Goal: Use online tool/utility: Utilize a website feature to perform a specific function

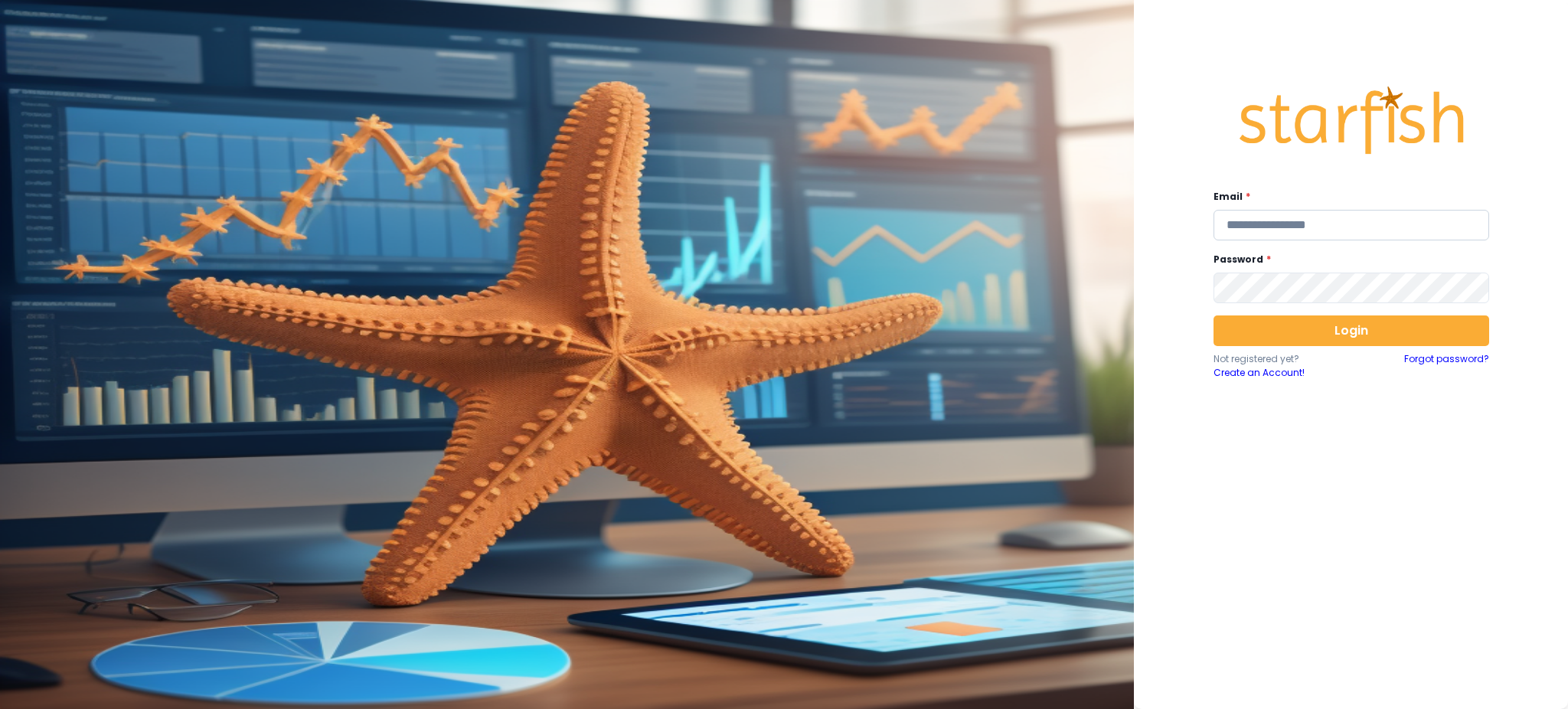
click at [1324, 227] on input "email" at bounding box center [1351, 225] width 276 height 31
type input "**********"
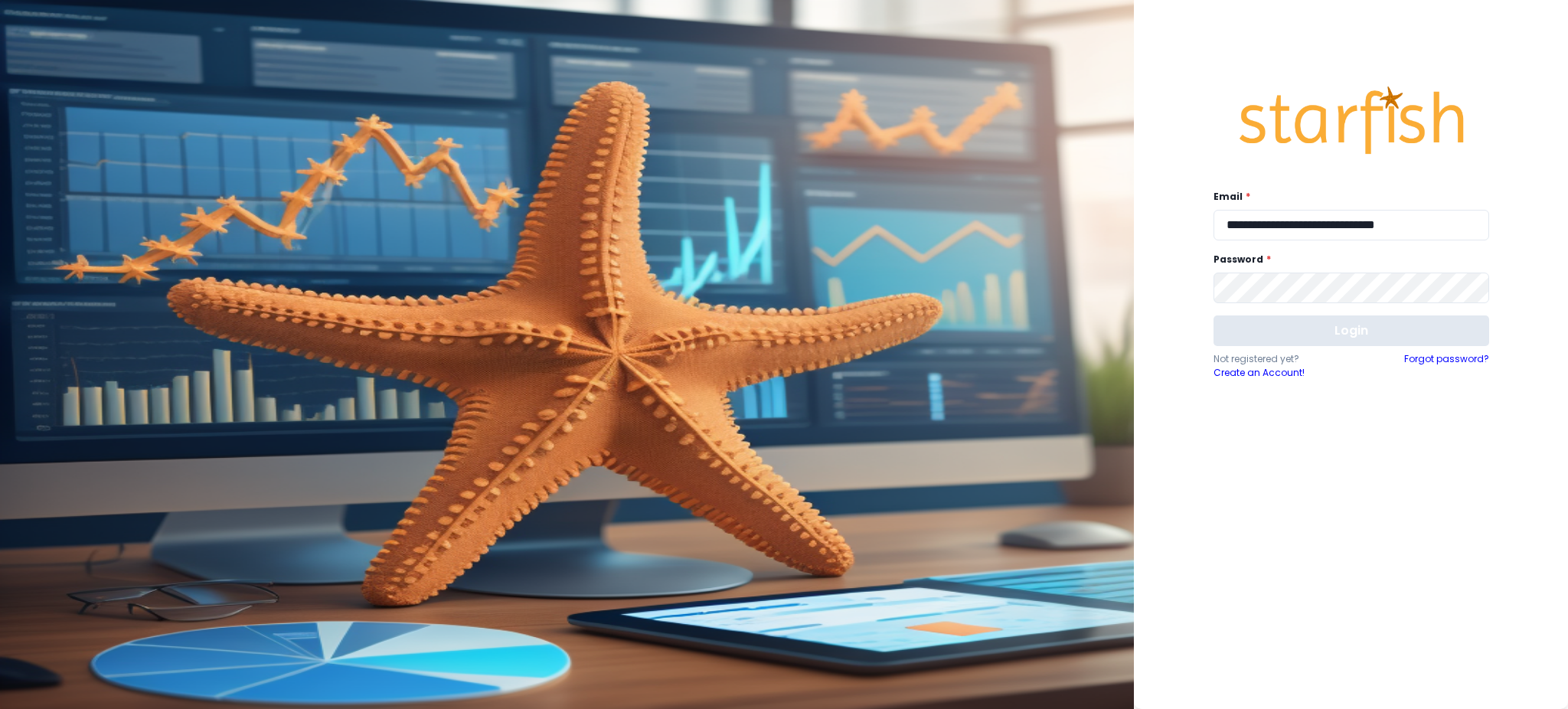
click at [1340, 326] on button "Login" at bounding box center [1351, 331] width 276 height 31
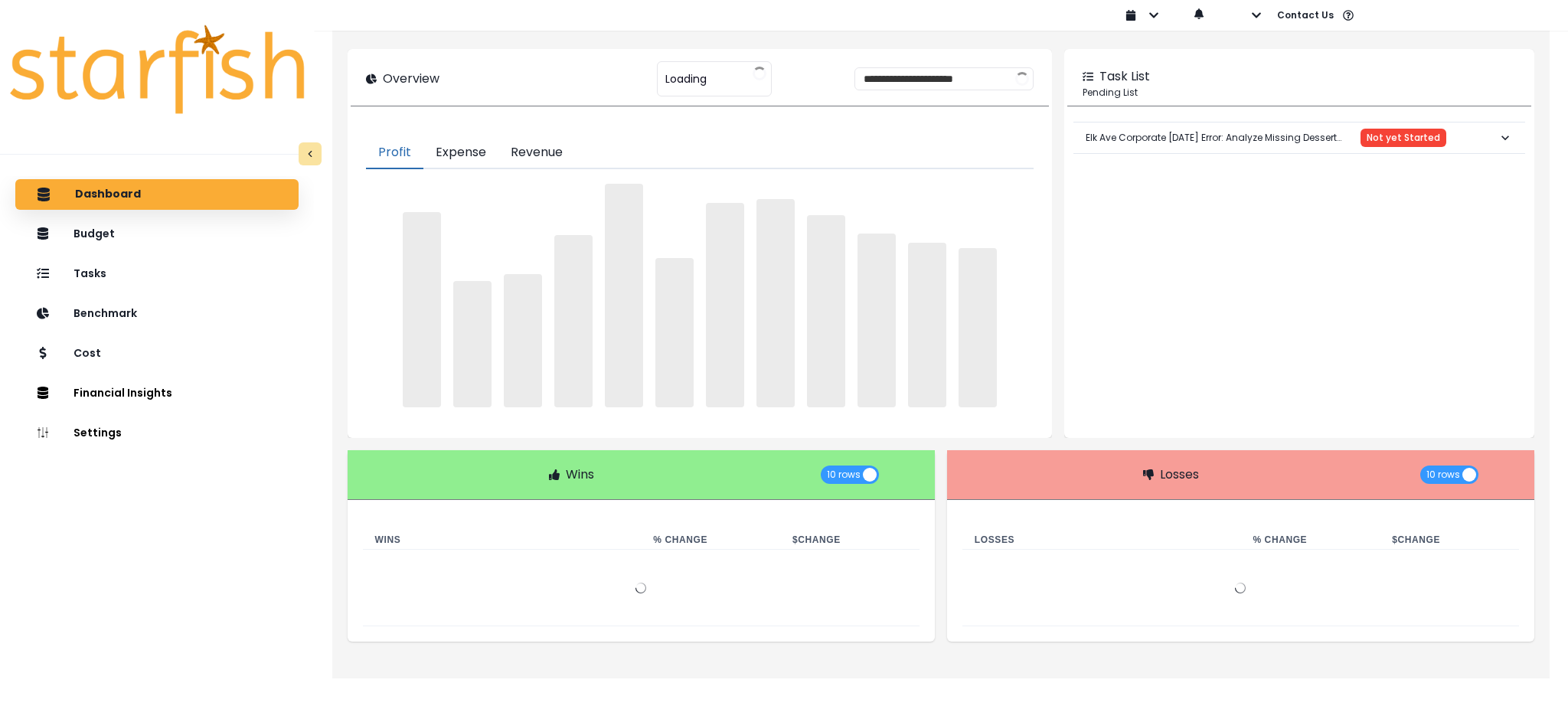
type input "**********"
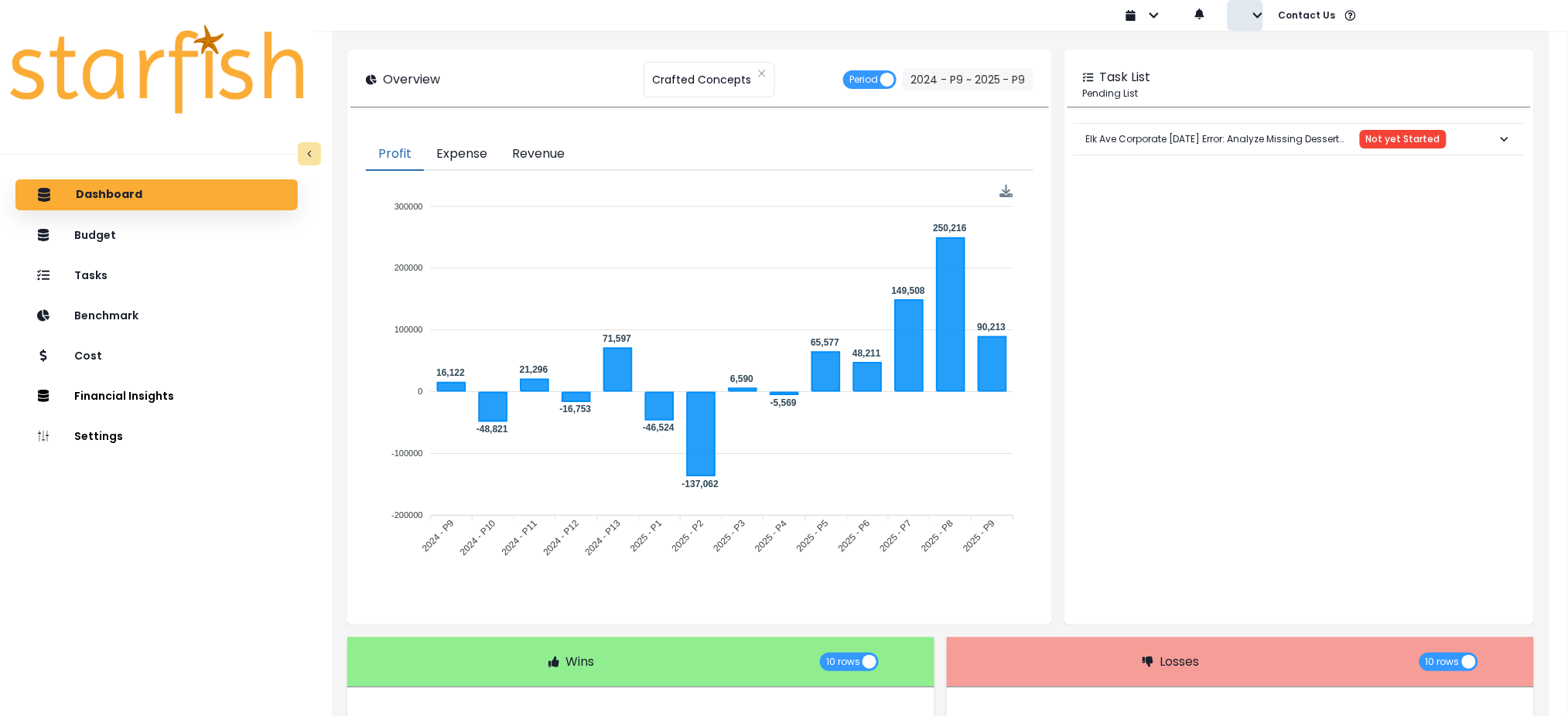
click at [1256, 14] on icon "button" at bounding box center [1257, 15] width 9 height 6
click at [1256, 65] on p "Sign out" at bounding box center [1282, 59] width 52 height 15
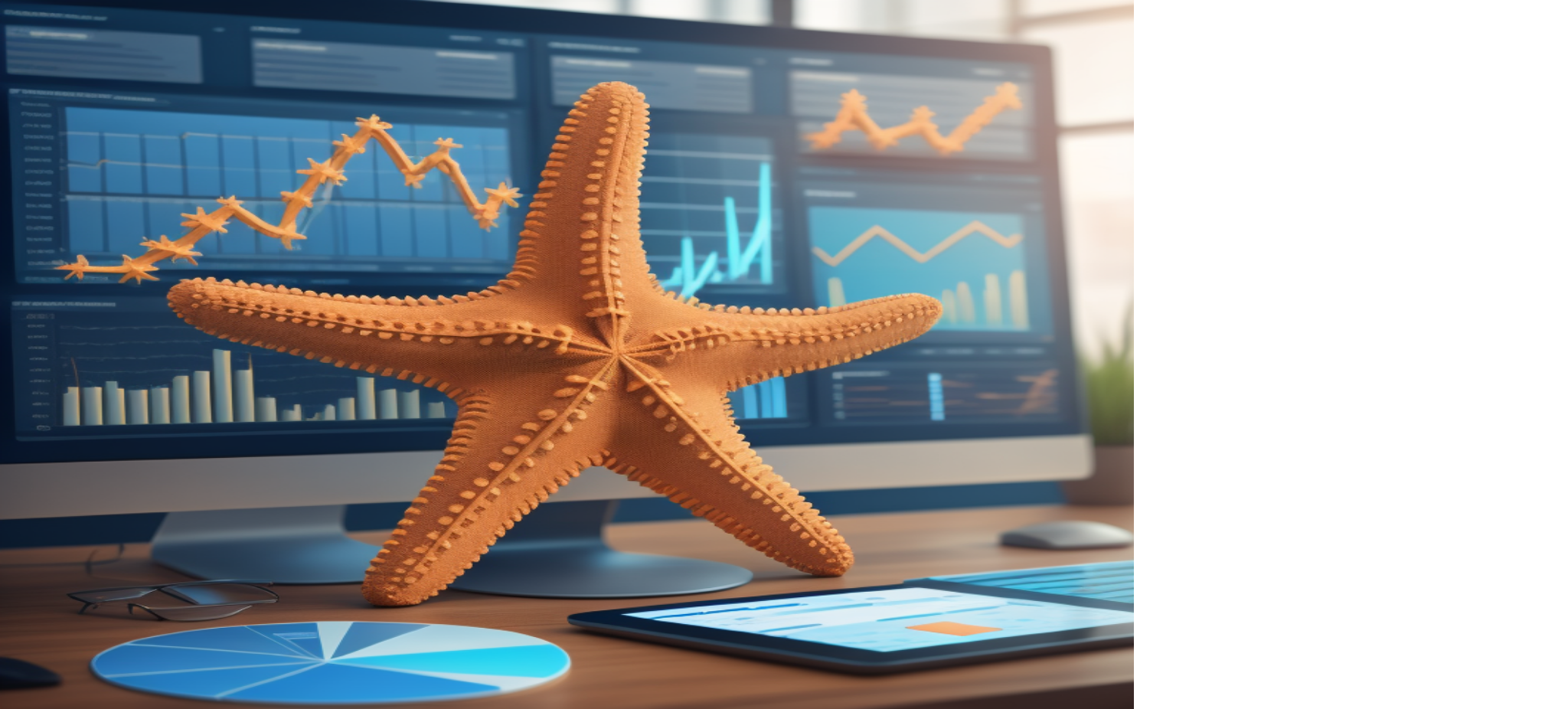
click at [1307, 238] on input "email" at bounding box center [1351, 225] width 276 height 31
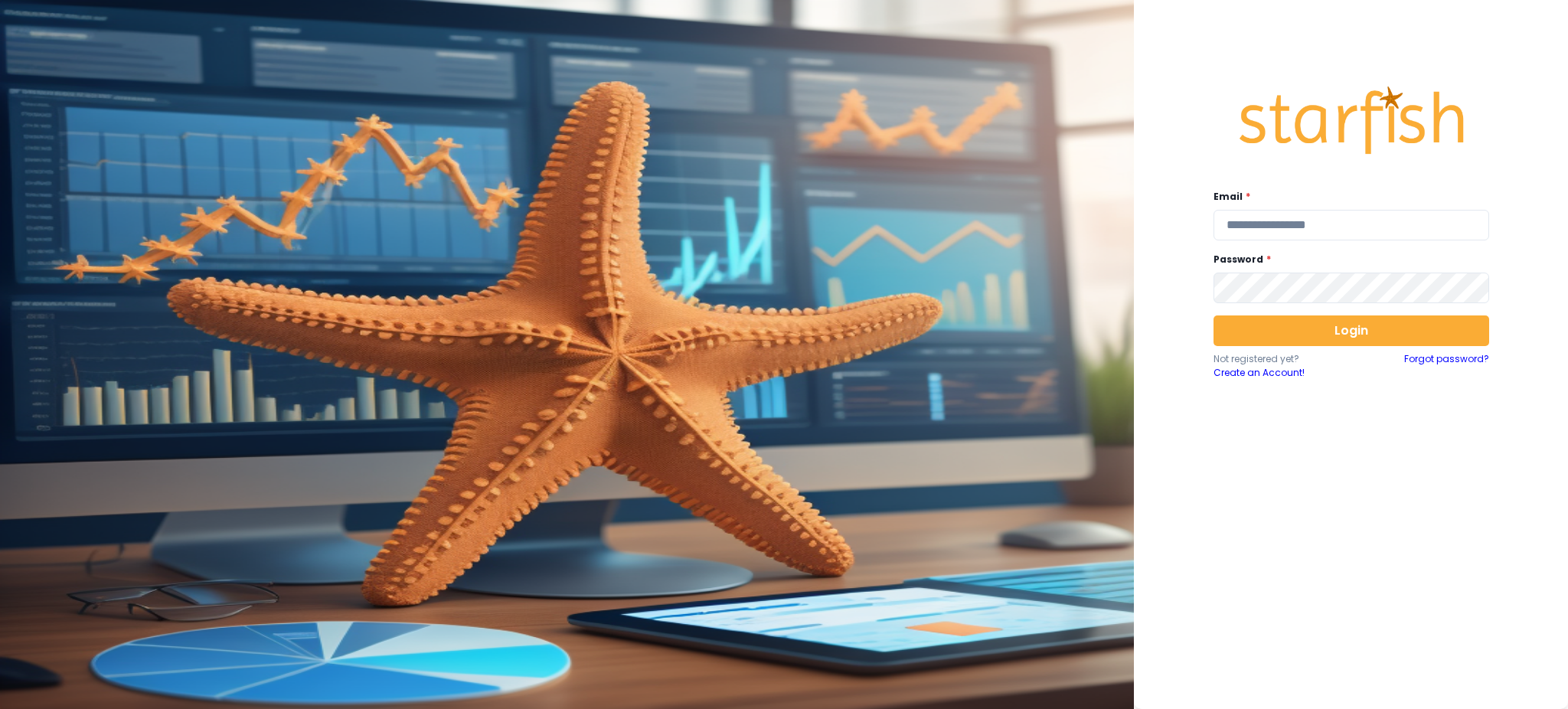
type input "**********"
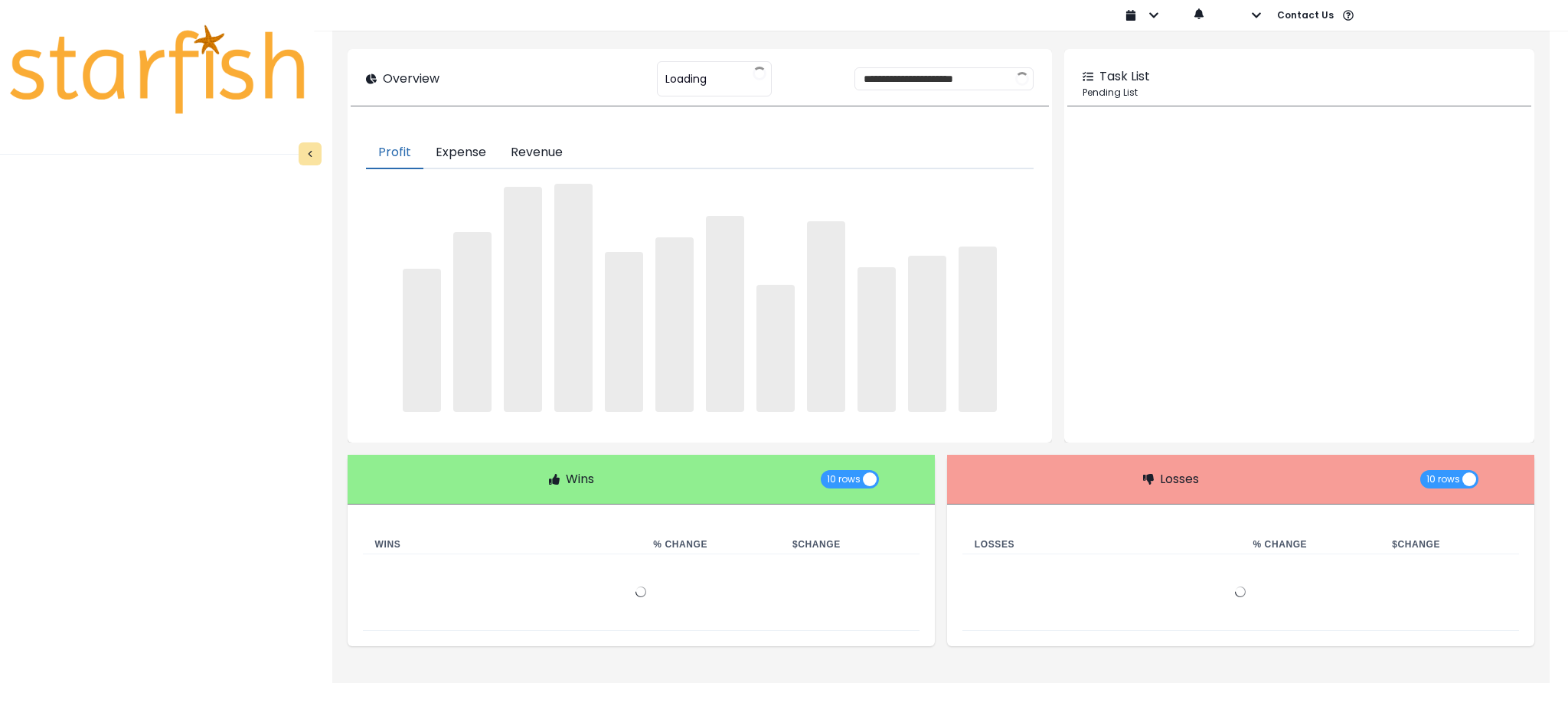
type input "********"
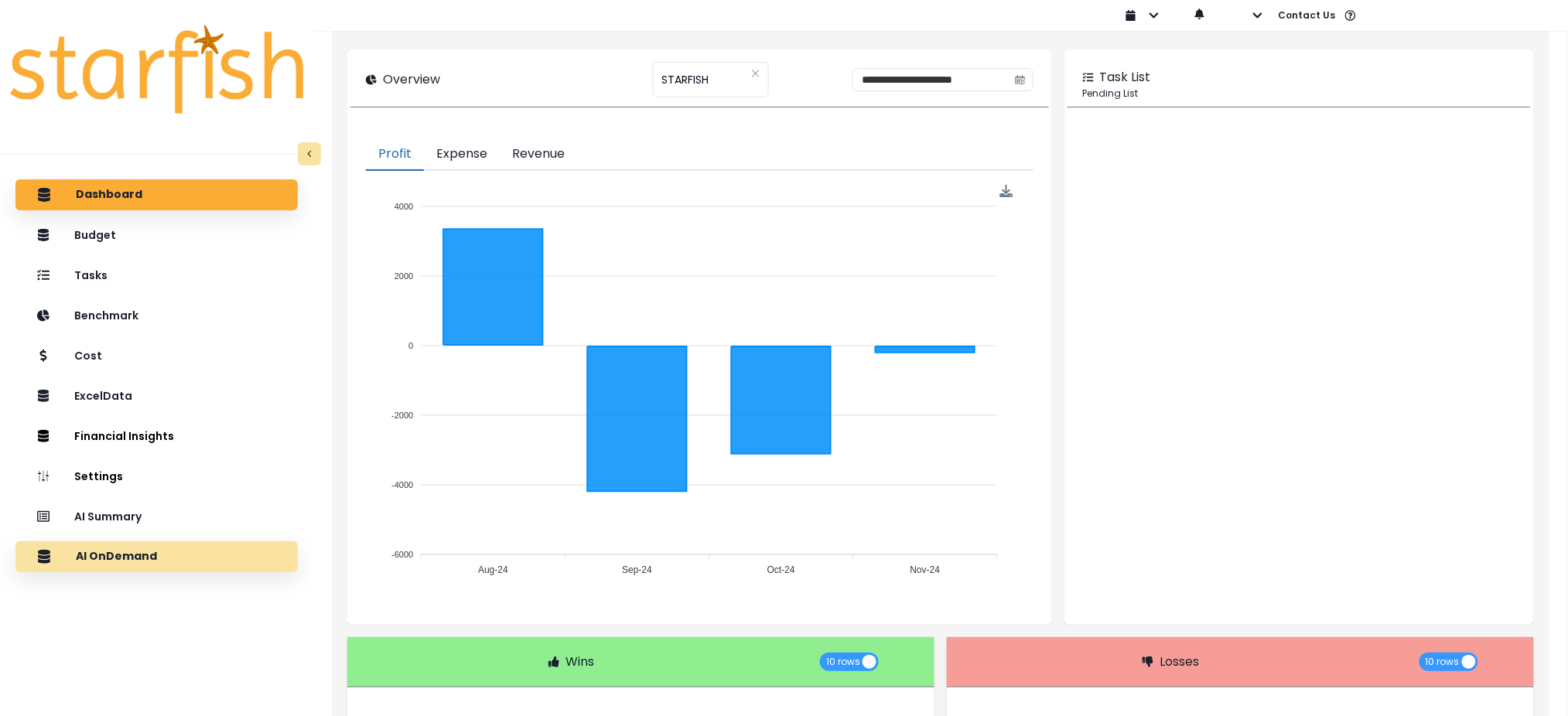
click at [144, 560] on p "AI OnDemand" at bounding box center [117, 556] width 81 height 14
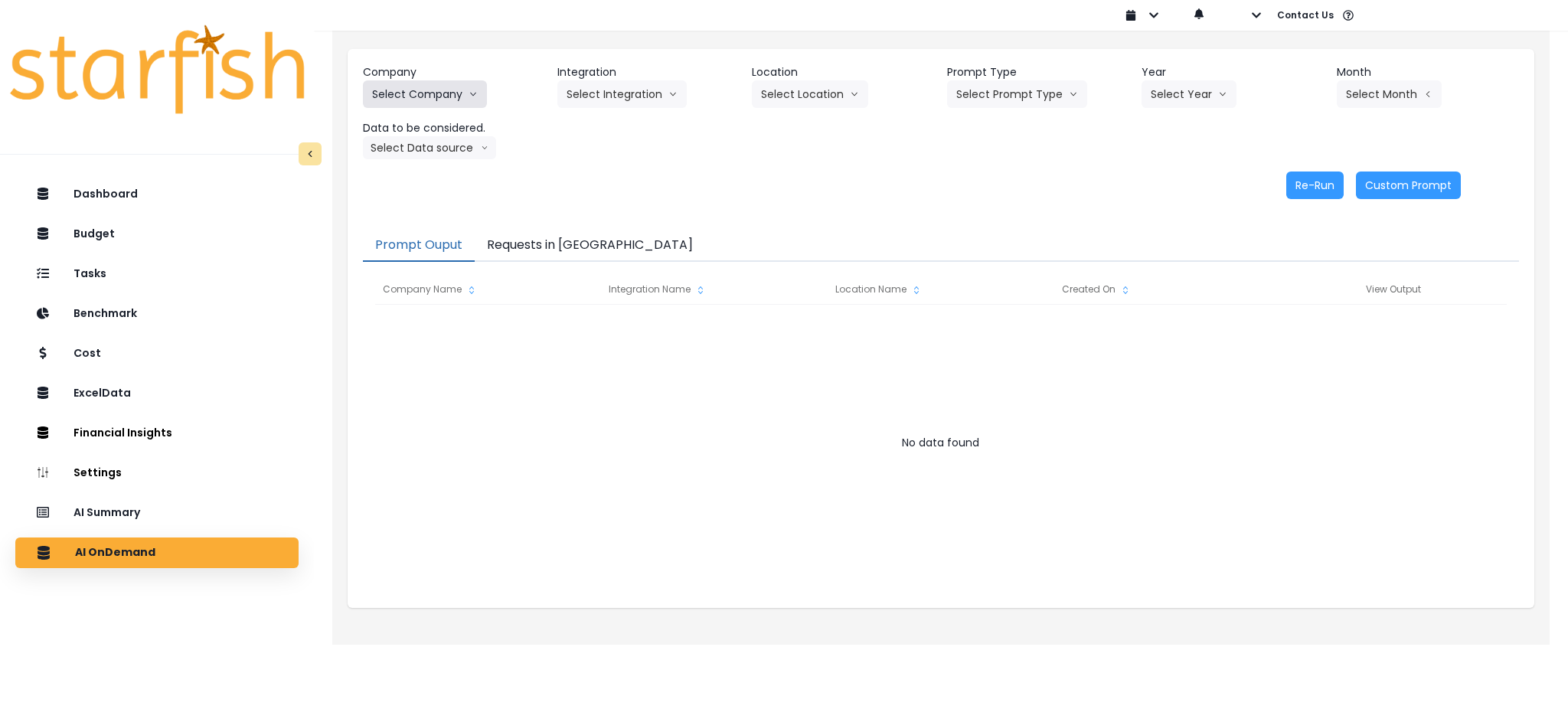
click at [462, 97] on button "Select Company" at bounding box center [425, 94] width 124 height 27
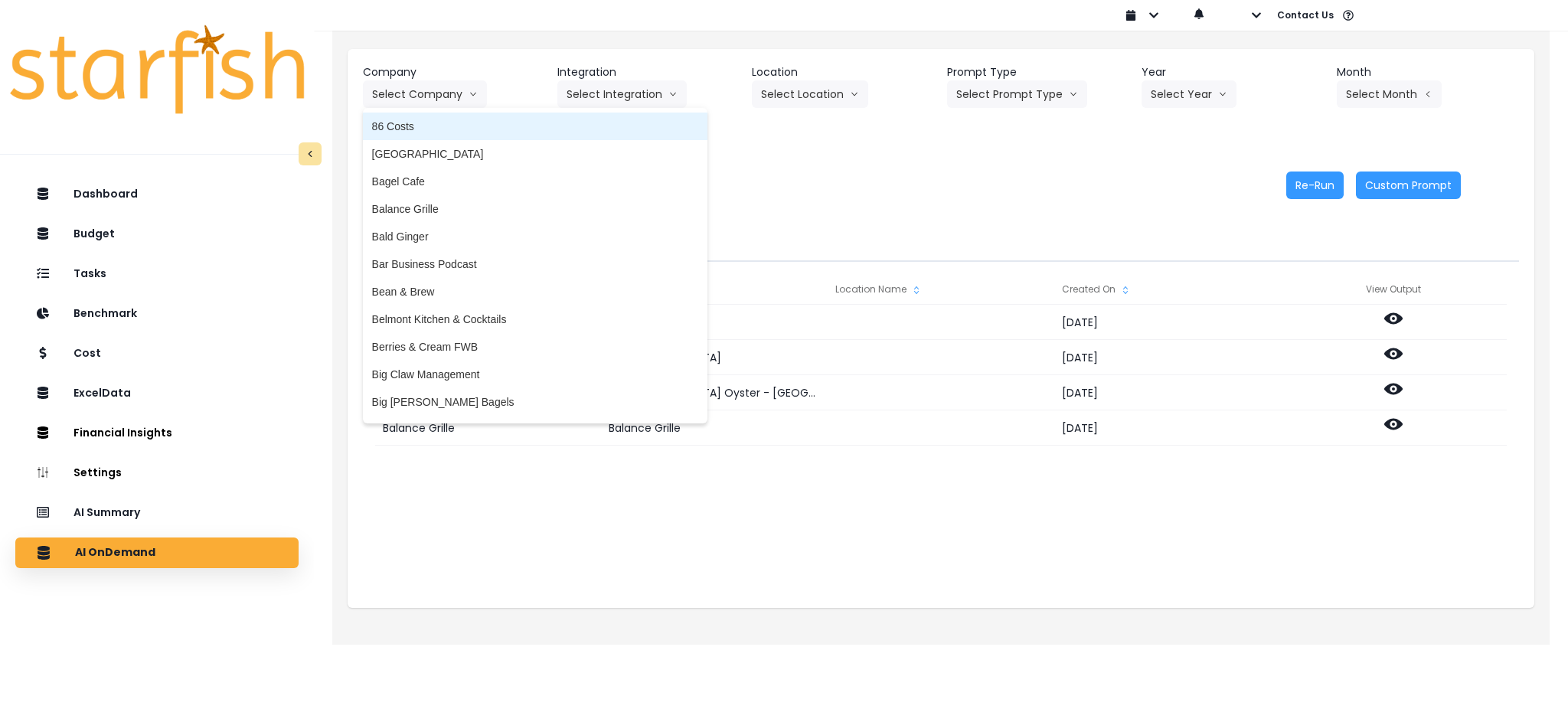
click at [452, 131] on span "86 Costs" at bounding box center [535, 126] width 326 height 15
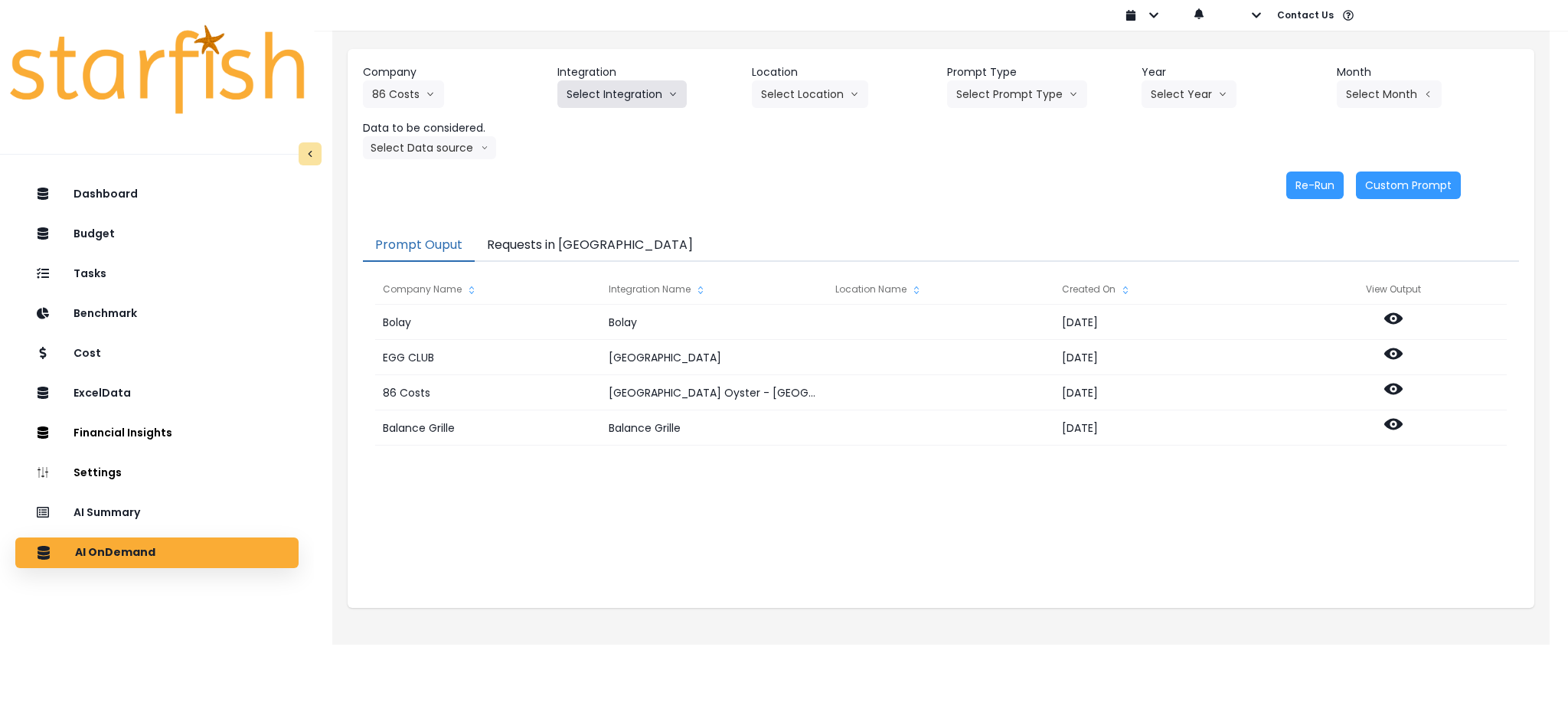
click at [640, 90] on button "Select Integration" at bounding box center [622, 94] width 129 height 27
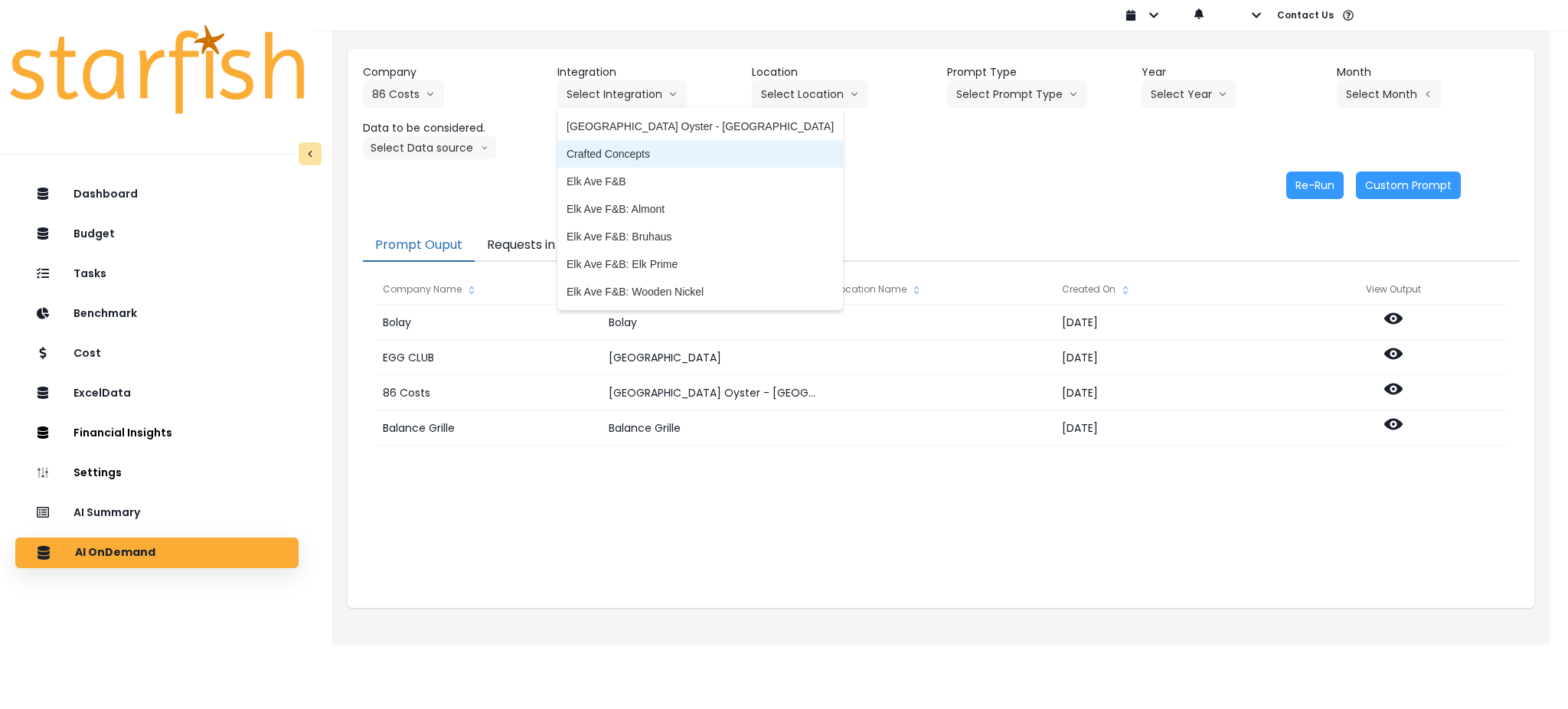
click at [684, 159] on span "Crafted Concepts" at bounding box center [699, 153] width 267 height 15
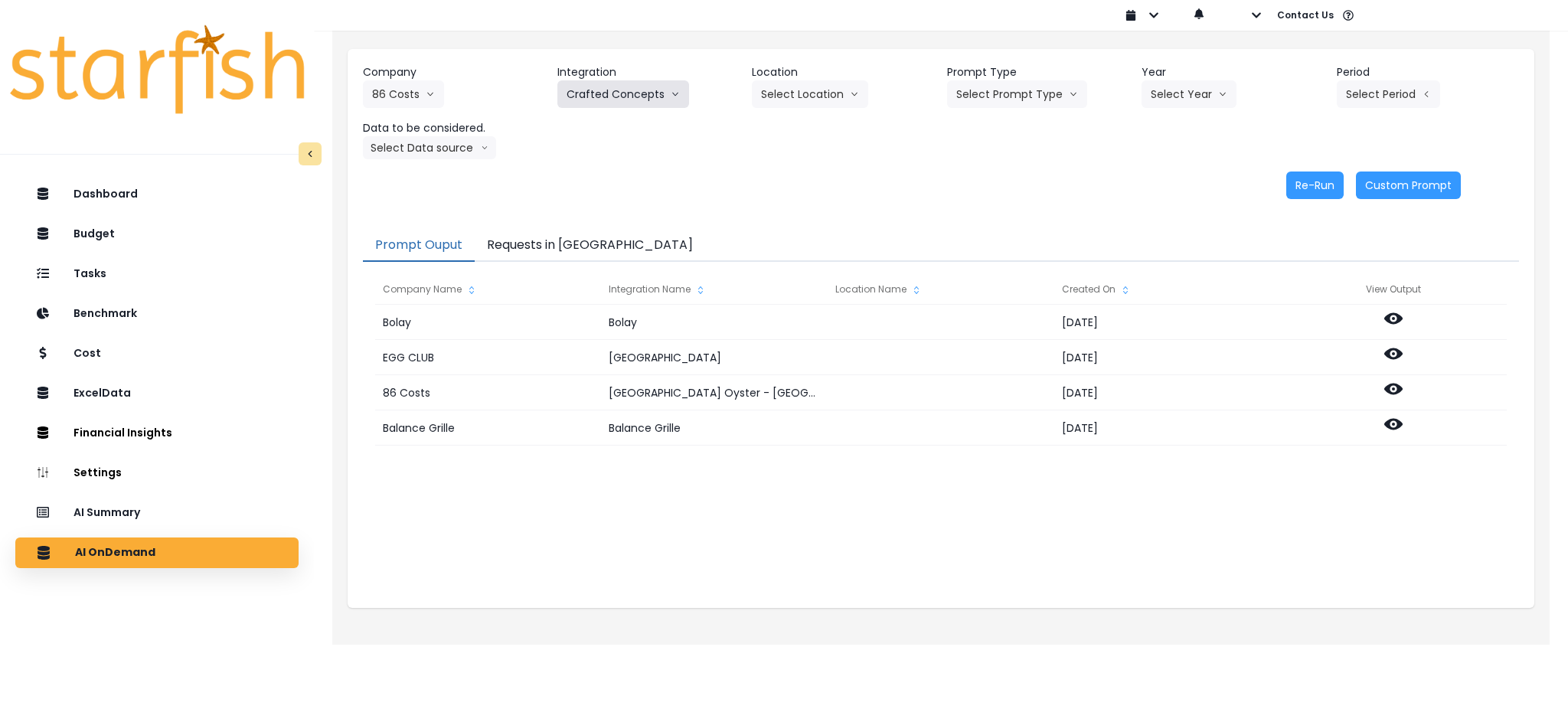
click at [607, 91] on button "Crafted Concepts" at bounding box center [623, 94] width 131 height 27
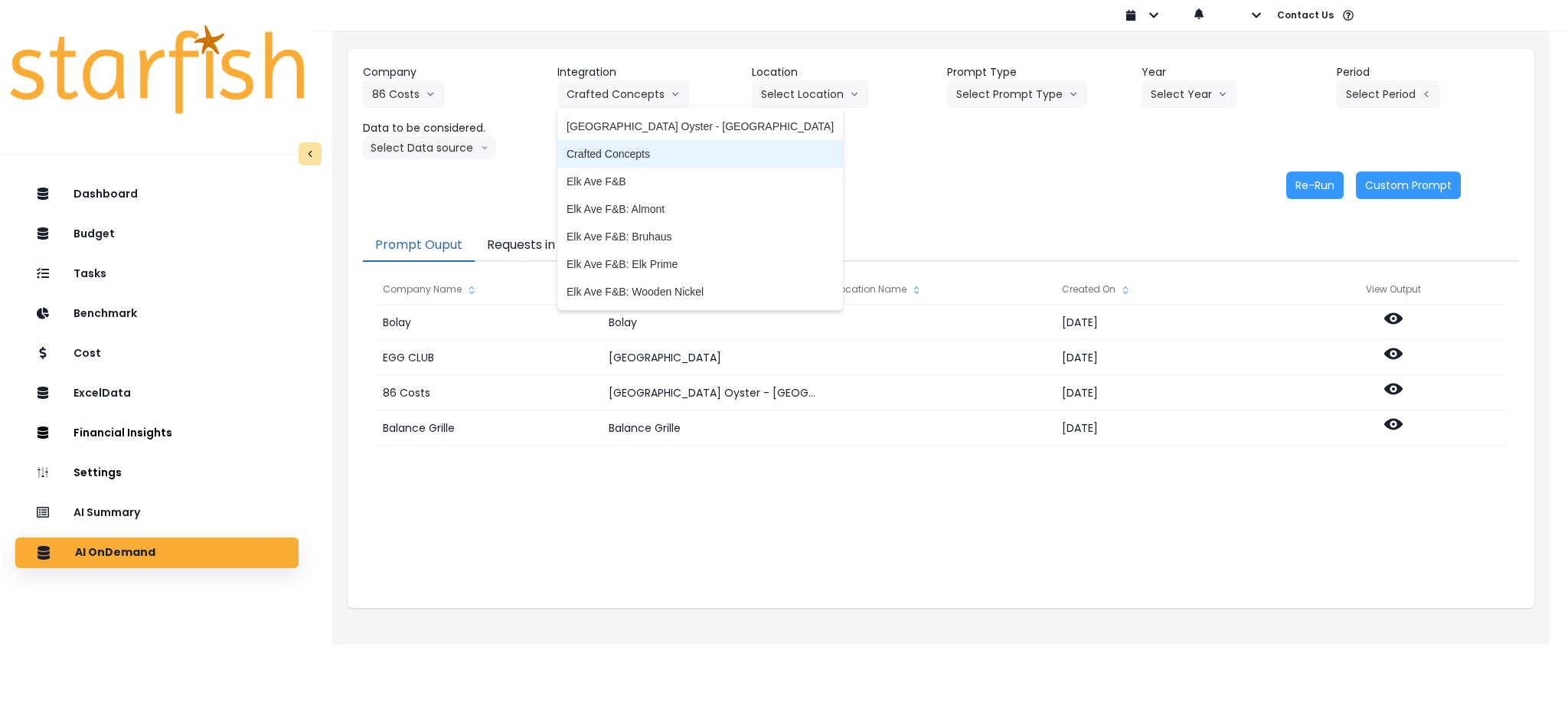
click at [654, 158] on span "Crafted Concepts" at bounding box center [699, 153] width 267 height 15
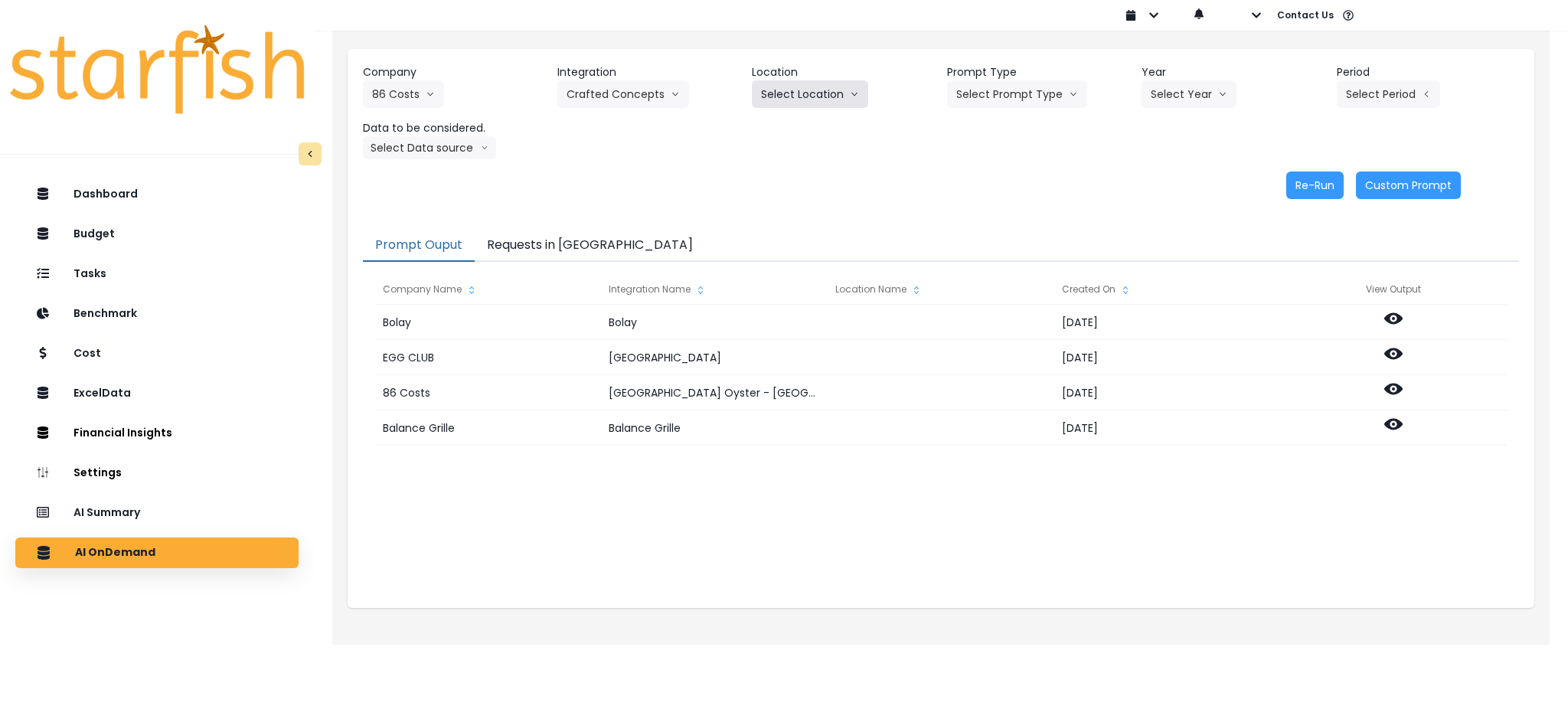
click at [786, 91] on button "Select Location" at bounding box center [810, 94] width 116 height 27
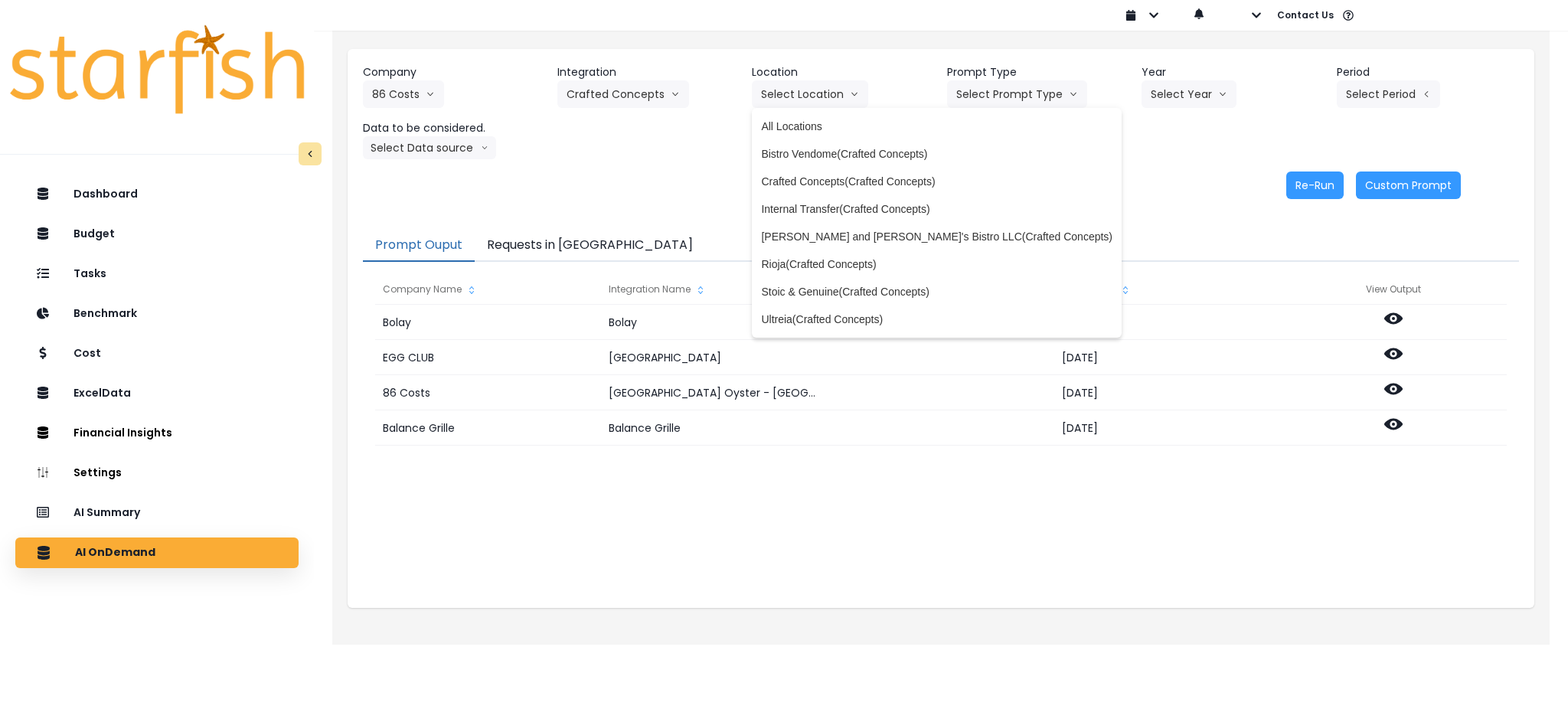
click at [1098, 172] on div "Re-Run Custom Prompt" at bounding box center [912, 186] width 1099 height 27
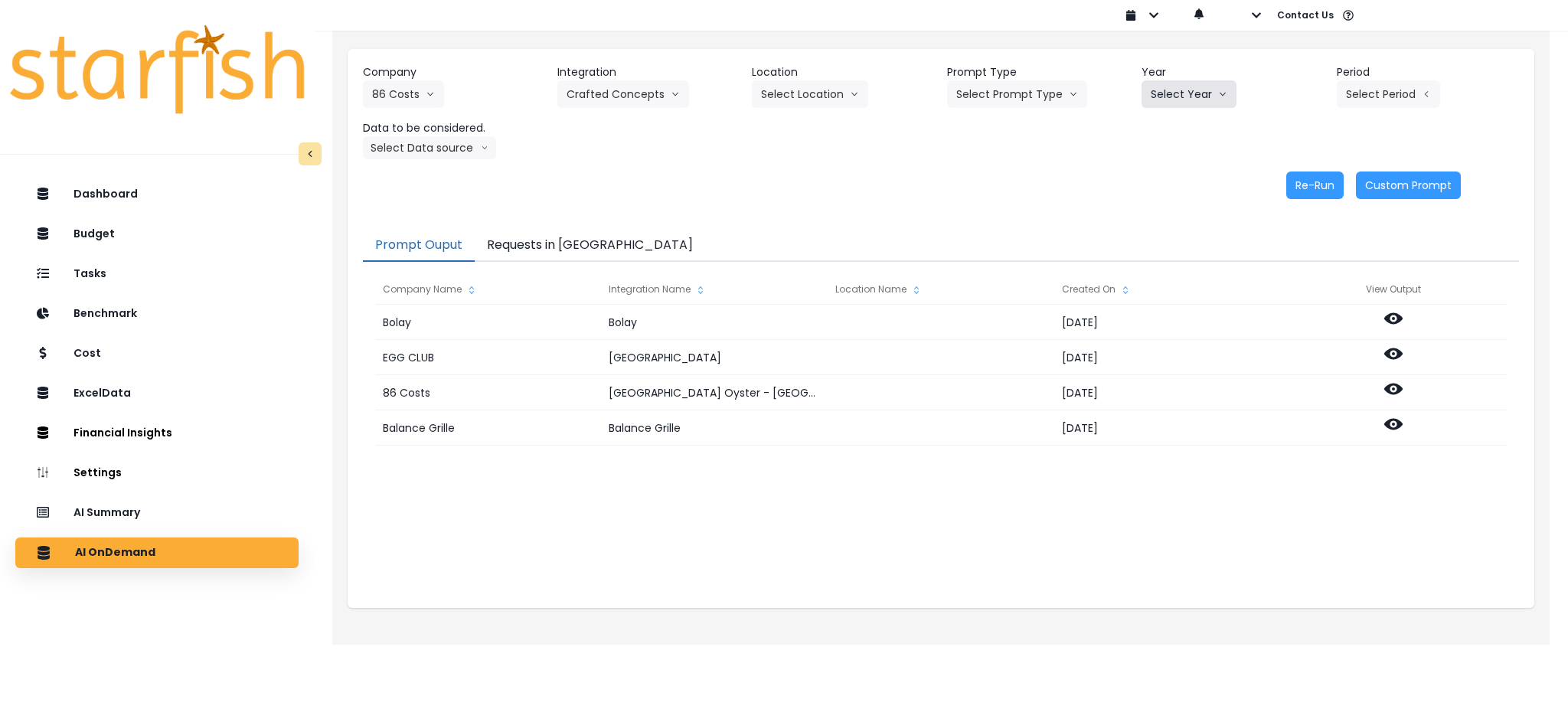
click at [1169, 87] on button "Select Year" at bounding box center [1189, 94] width 95 height 27
click at [1162, 173] on li "2025" at bounding box center [1162, 181] width 42 height 27
click at [1050, 102] on button "Select Prompt Type" at bounding box center [1017, 94] width 140 height 27
click at [1011, 209] on span "Monthly Summary" at bounding box center [999, 209] width 86 height 15
click at [1357, 90] on button "Select Period" at bounding box center [1388, 94] width 103 height 27
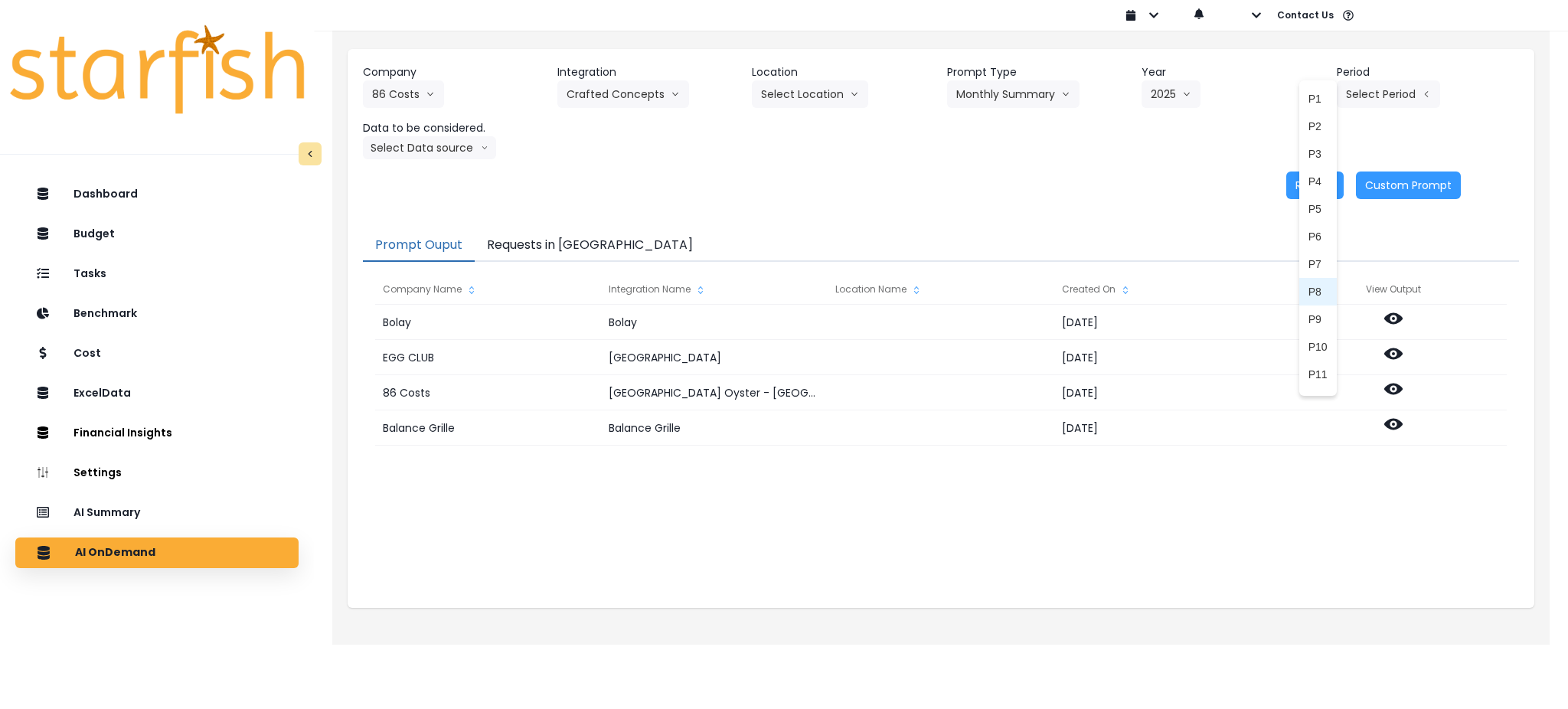
click at [1305, 279] on li "P8" at bounding box center [1318, 292] width 38 height 27
click at [803, 195] on div "Re-Run Custom Prompt" at bounding box center [912, 186] width 1099 height 27
click at [432, 155] on button "Select Data source" at bounding box center [429, 148] width 133 height 23
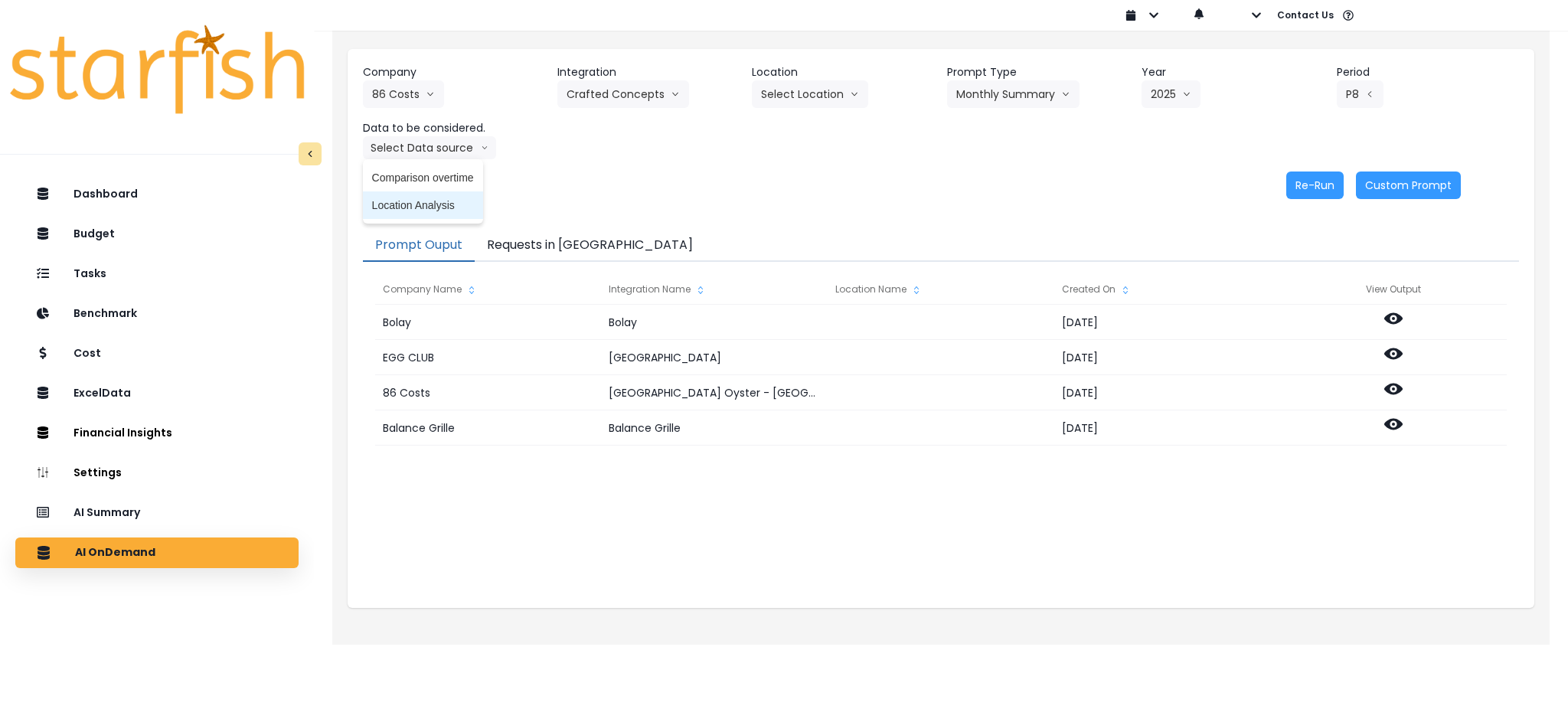
click at [417, 204] on span "Location Analysis" at bounding box center [423, 205] width 102 height 15
click at [1294, 173] on button "Re-Run" at bounding box center [1315, 186] width 57 height 27
click at [433, 151] on button "Location Analysis" at bounding box center [423, 148] width 122 height 23
click at [427, 170] on span "Comparison overtime" at bounding box center [423, 177] width 102 height 15
click at [1307, 177] on button "Re-Run" at bounding box center [1315, 186] width 57 height 27
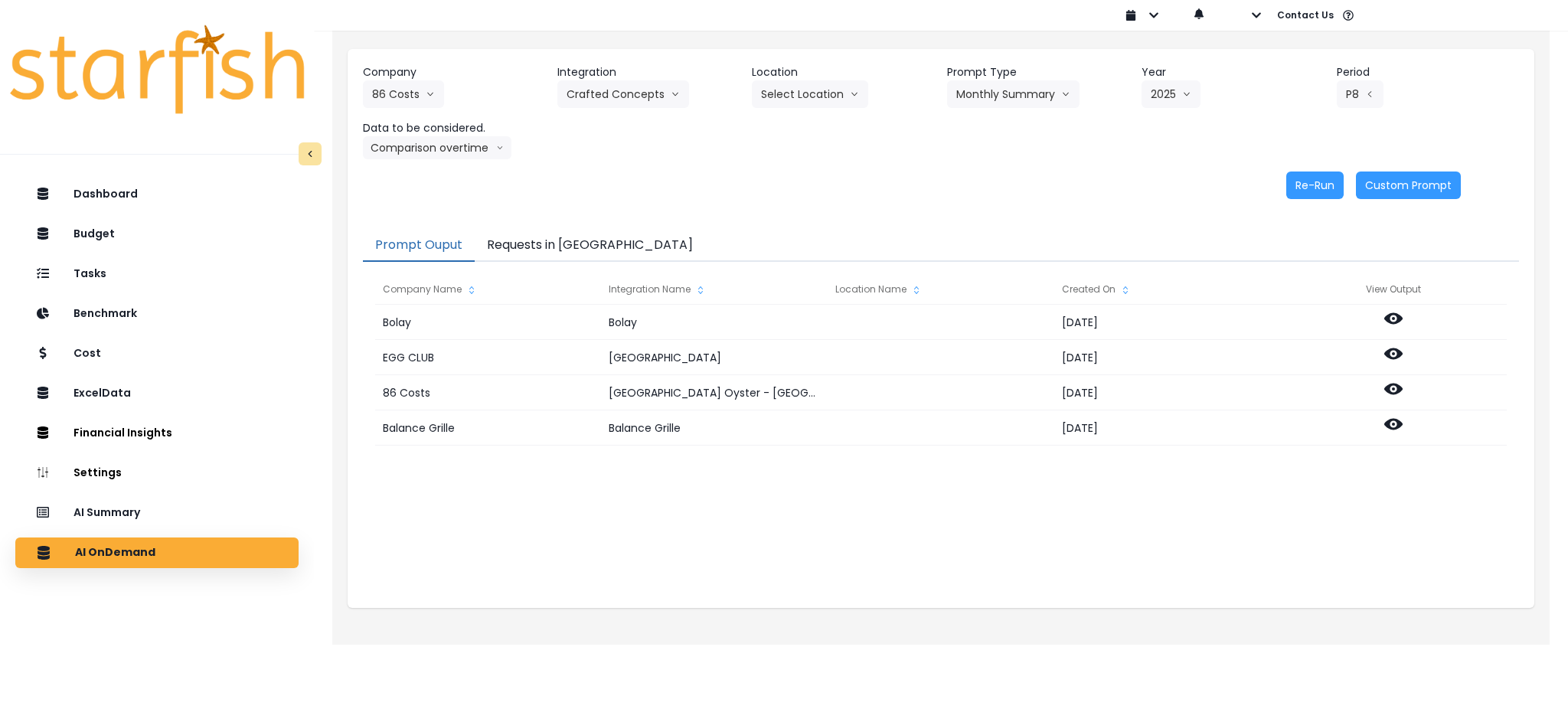
click at [543, 236] on button "Requests in Queue" at bounding box center [590, 246] width 231 height 32
